Goal: Task Accomplishment & Management: Complete application form

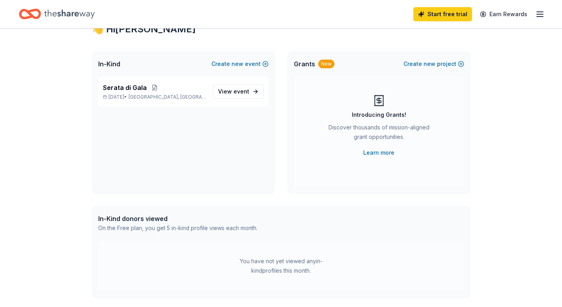
scroll to position [29, 0]
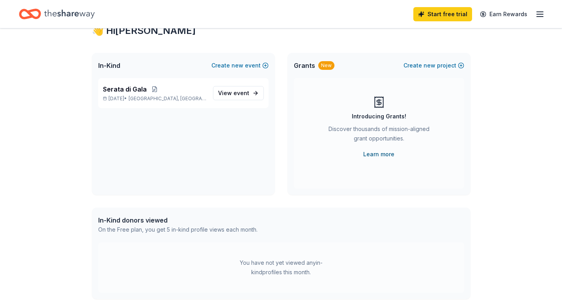
click at [384, 152] on link "Learn more" at bounding box center [378, 153] width 31 height 9
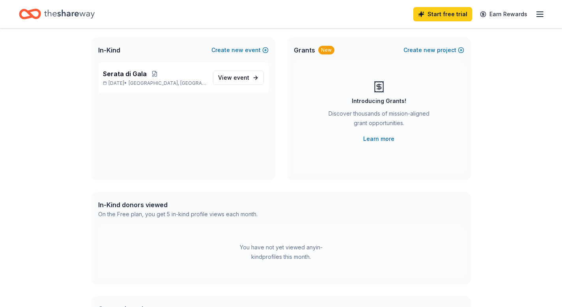
scroll to position [43, 0]
click at [233, 81] on span "View event" at bounding box center [233, 78] width 31 height 9
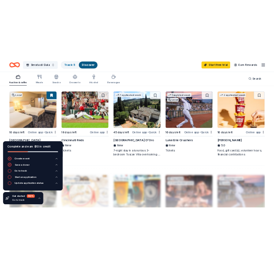
scroll to position [532, 0]
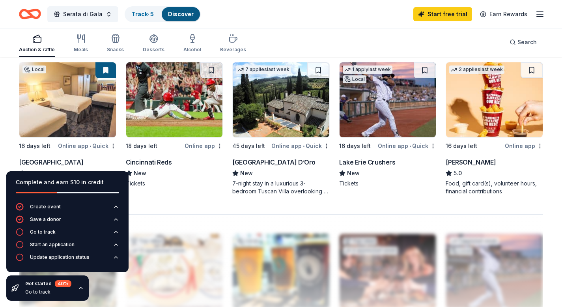
click at [156, 161] on div "Cincinnati Reds" at bounding box center [149, 161] width 46 height 9
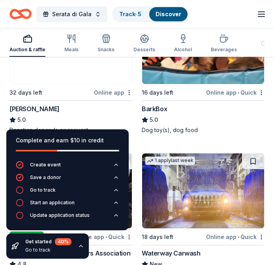
scroll to position [434, 0]
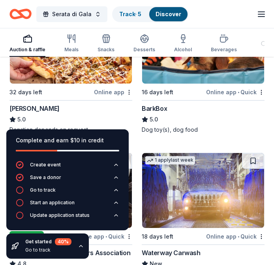
click at [244, 87] on div "Online app • Quick" at bounding box center [235, 92] width 58 height 10
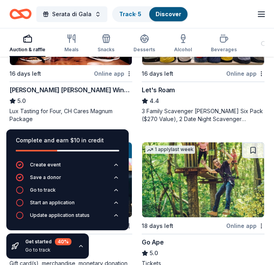
scroll to position [896, 0]
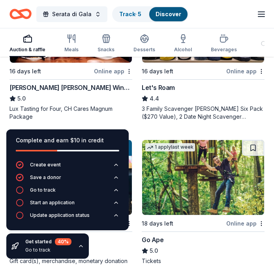
click at [79, 83] on div "Cooper's Hawk Winery and Restaurants" at bounding box center [70, 87] width 123 height 9
click at [170, 83] on div "Let's Roam" at bounding box center [158, 87] width 33 height 9
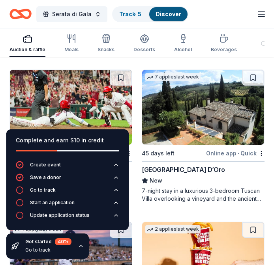
scroll to position [1264, 0]
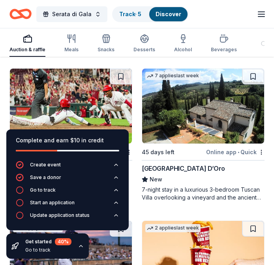
click at [169, 186] on div "7-night stay in a luxurious 3-bedroom Tuscan Villa overlooking a vineyard and t…" at bounding box center [203, 194] width 123 height 16
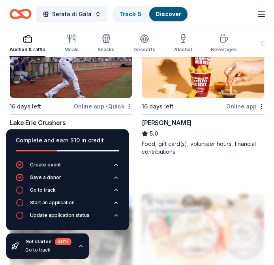
scroll to position [1462, 0]
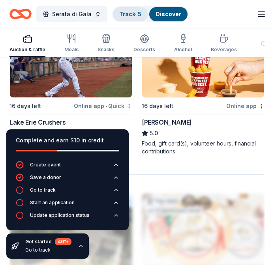
click at [127, 20] on div "Track · 5" at bounding box center [130, 14] width 35 height 14
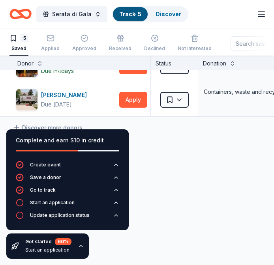
scroll to position [127, 0]
click at [22, 123] on div "Complete and earn $10 in credit Create event Save a donor Go to track Start an …" at bounding box center [67, 194] width 135 height 142
click at [22, 123] on link "Discover more donors" at bounding box center [48, 127] width 70 height 9
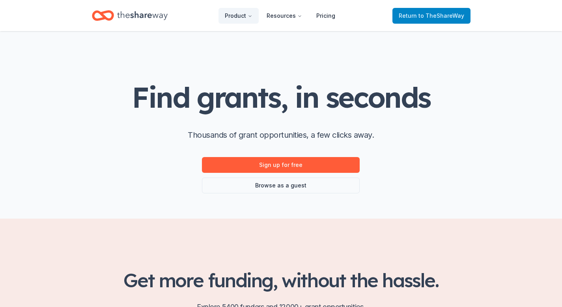
click at [406, 18] on span "Return to TheShareWay" at bounding box center [431, 15] width 65 height 9
click at [413, 15] on span "Return to TheShareWay" at bounding box center [431, 15] width 65 height 9
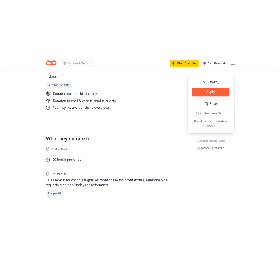
scroll to position [377, 0]
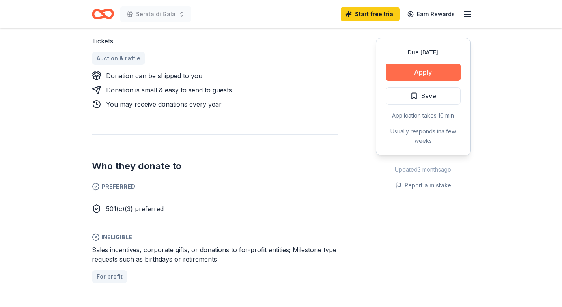
click at [424, 75] on button "Apply" at bounding box center [423, 71] width 75 height 17
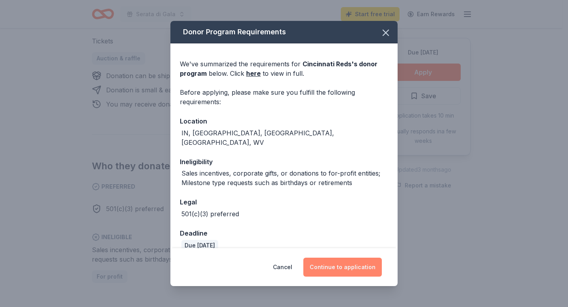
click at [324, 263] on button "Continue to application" at bounding box center [342, 267] width 78 height 19
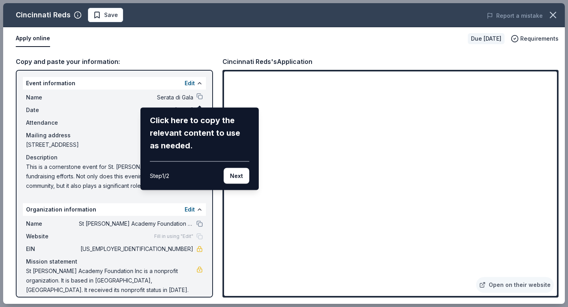
click at [188, 126] on div "Click here to copy the relevant content to use as needed." at bounding box center [199, 133] width 99 height 38
click at [233, 169] on button "Next" at bounding box center [237, 176] width 26 height 16
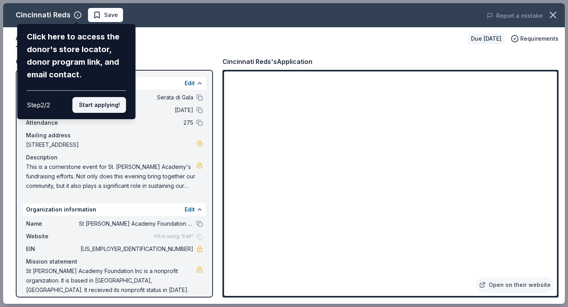
click at [108, 106] on button "Start applying!" at bounding box center [100, 105] width 54 height 16
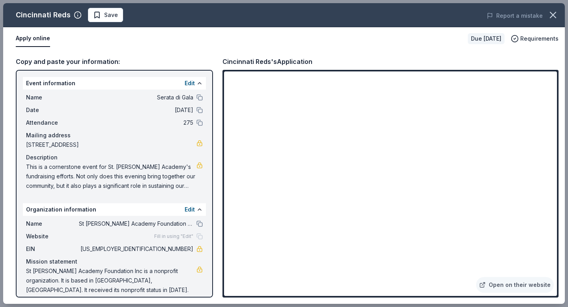
drag, startPoint x: 192, startPoint y: 250, endPoint x: 167, endPoint y: 247, distance: 25.7
click at [167, 247] on span "34-1886759" at bounding box center [136, 248] width 114 height 9
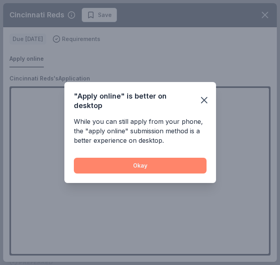
click at [128, 160] on button "Okay" at bounding box center [140, 166] width 133 height 16
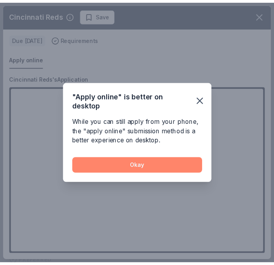
scroll to position [368, 0]
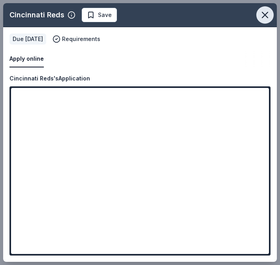
click at [261, 15] on icon "button" at bounding box center [264, 14] width 11 height 11
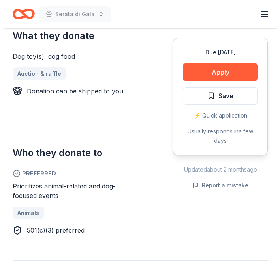
scroll to position [364, 0]
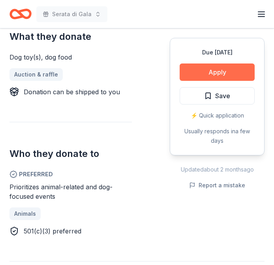
click at [224, 72] on button "Apply" at bounding box center [216, 71] width 75 height 17
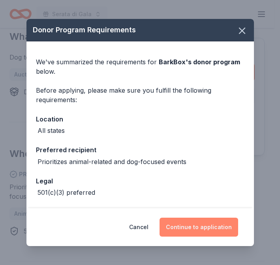
click at [188, 225] on button "Continue to application" at bounding box center [198, 227] width 78 height 19
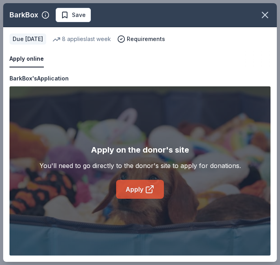
click at [133, 189] on link "Apply" at bounding box center [140, 189] width 48 height 19
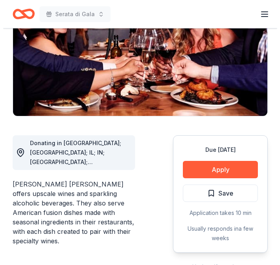
scroll to position [182, 0]
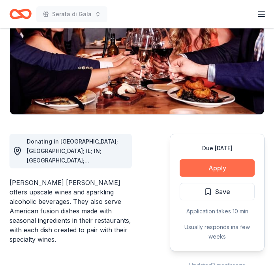
click at [220, 159] on button "Apply" at bounding box center [216, 167] width 75 height 17
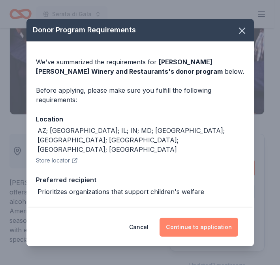
click at [196, 229] on button "Continue to application" at bounding box center [198, 227] width 78 height 19
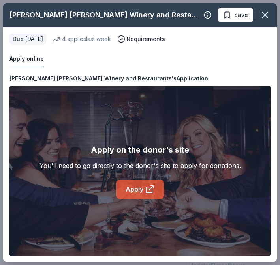
click at [145, 190] on icon at bounding box center [149, 189] width 9 height 9
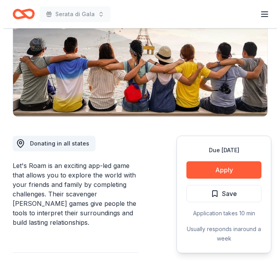
scroll to position [124, 0]
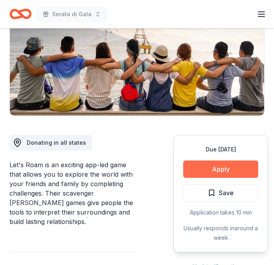
click at [205, 166] on button "Apply" at bounding box center [220, 169] width 75 height 17
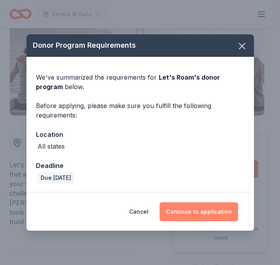
click at [202, 207] on button "Continue to application" at bounding box center [198, 211] width 78 height 19
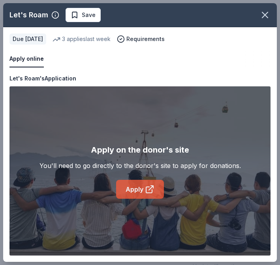
click at [149, 187] on icon at bounding box center [149, 189] width 9 height 9
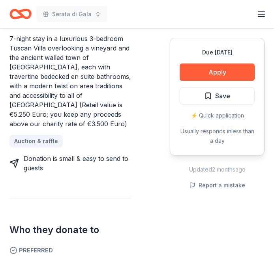
scroll to position [369, 0]
